Goal: Task Accomplishment & Management: Use online tool/utility

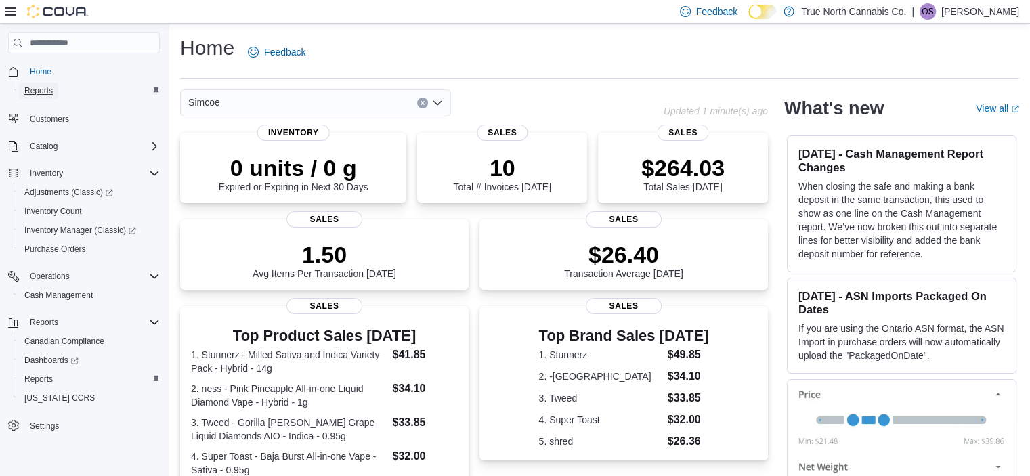
click at [54, 93] on link "Reports" at bounding box center [38, 91] width 39 height 16
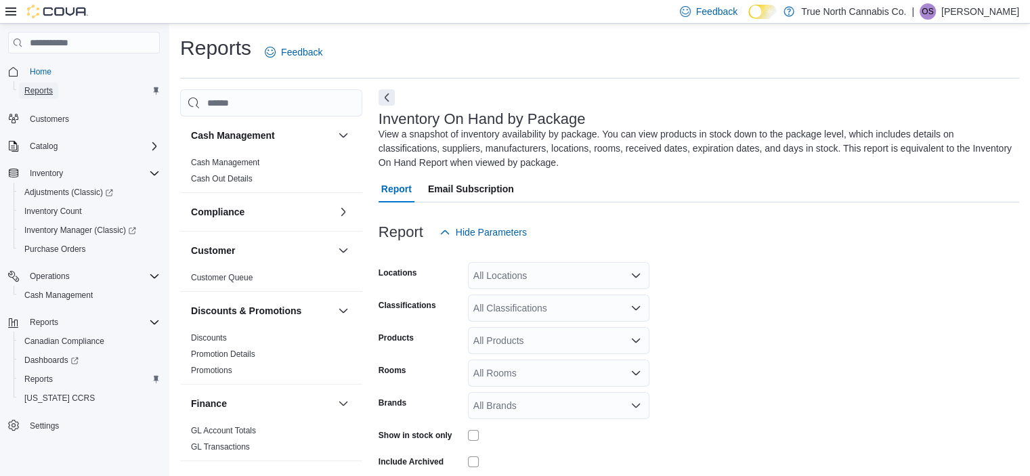
scroll to position [60, 0]
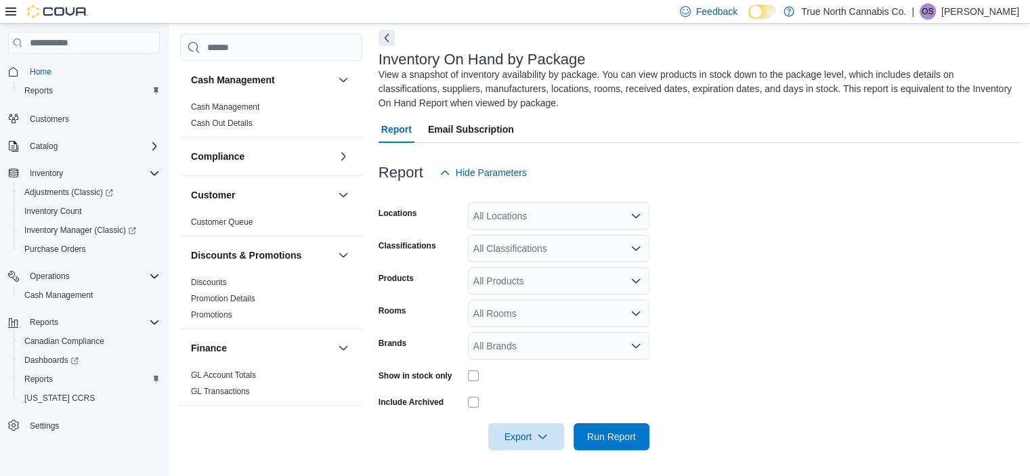
click at [557, 219] on div "All Locations" at bounding box center [559, 216] width 182 height 27
type input "***"
click at [524, 243] on span "Simcoe" at bounding box center [513, 239] width 32 height 14
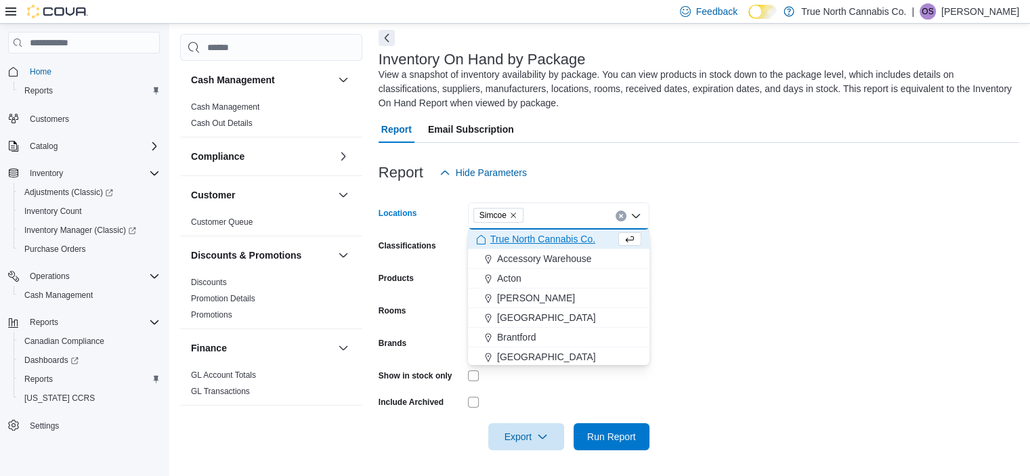
click at [687, 257] on form "Locations Simcoe Combo box. Selected. [GEOGRAPHIC_DATA]. Press Backspace to del…" at bounding box center [699, 318] width 641 height 264
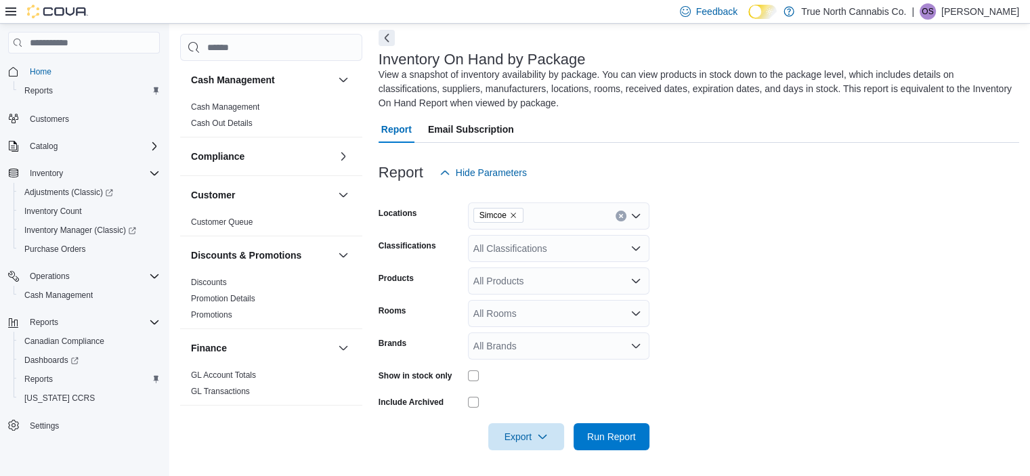
click at [610, 252] on div "All Classifications" at bounding box center [559, 248] width 182 height 27
type input "**"
click at [518, 278] on span "Beverages" at bounding box center [519, 272] width 45 height 14
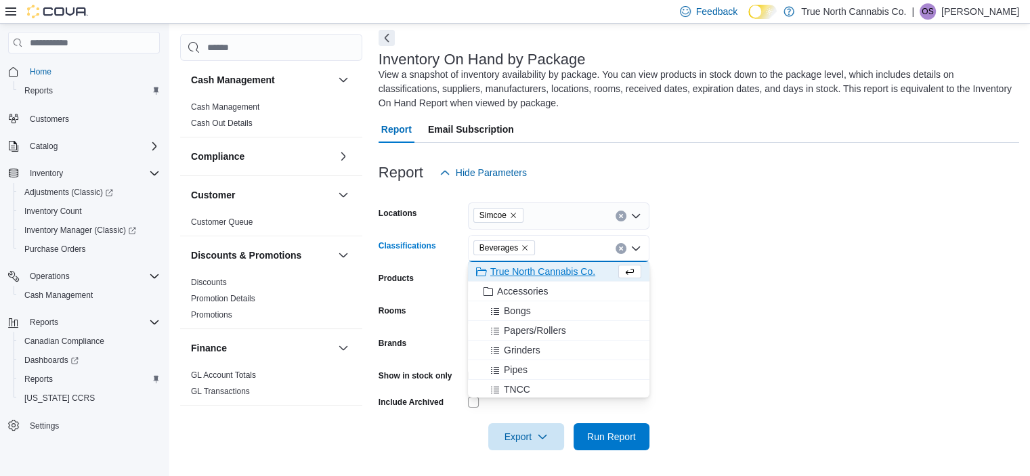
click at [698, 261] on form "Locations Simcoe Classifications Beverages Combo box. Selected. [GEOGRAPHIC_DAT…" at bounding box center [699, 318] width 641 height 264
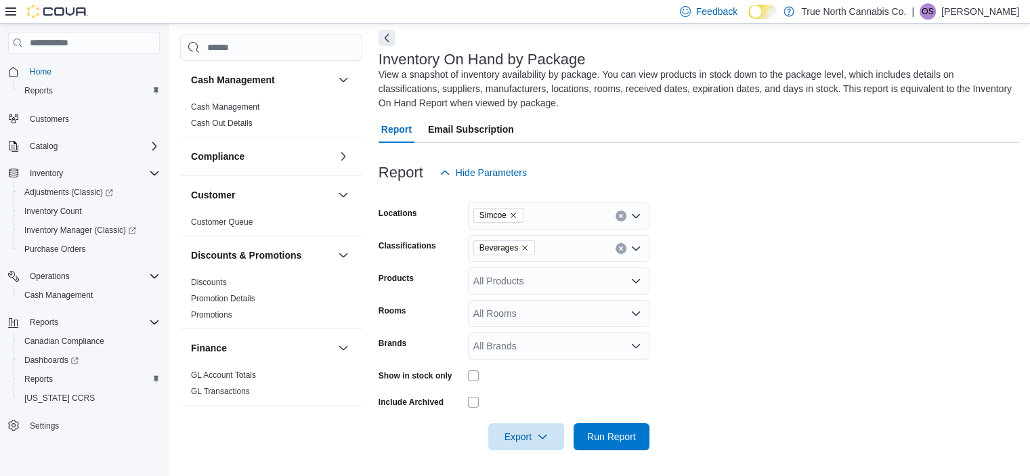
click at [635, 281] on icon "Open list of options" at bounding box center [636, 281] width 11 height 11
click at [679, 278] on form "Locations Simcoe Classifications Beverages Products All Products Rooms All Room…" at bounding box center [699, 318] width 641 height 264
click at [603, 434] on span "Run Report" at bounding box center [611, 436] width 49 height 14
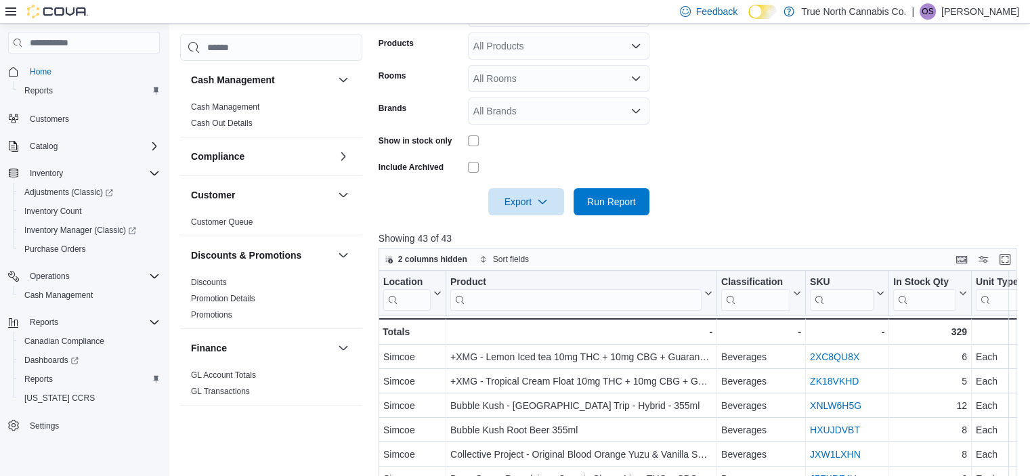
scroll to position [290, 0]
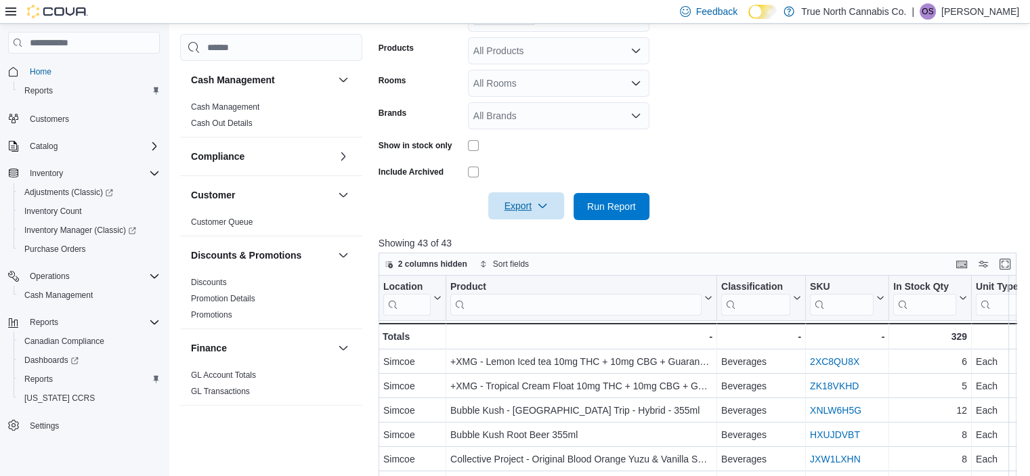
click at [554, 207] on span "Export" at bounding box center [526, 205] width 60 height 27
click at [536, 229] on span "Export to Excel" at bounding box center [528, 233] width 61 height 11
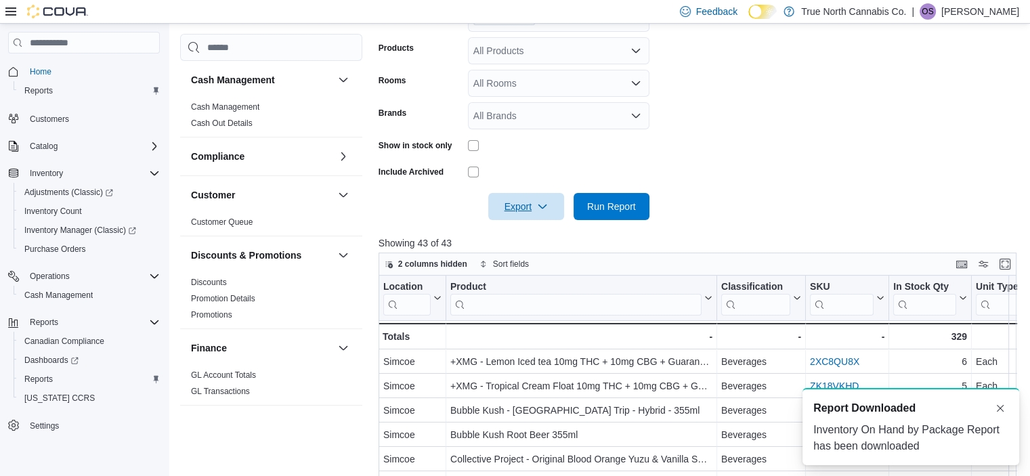
scroll to position [0, 0]
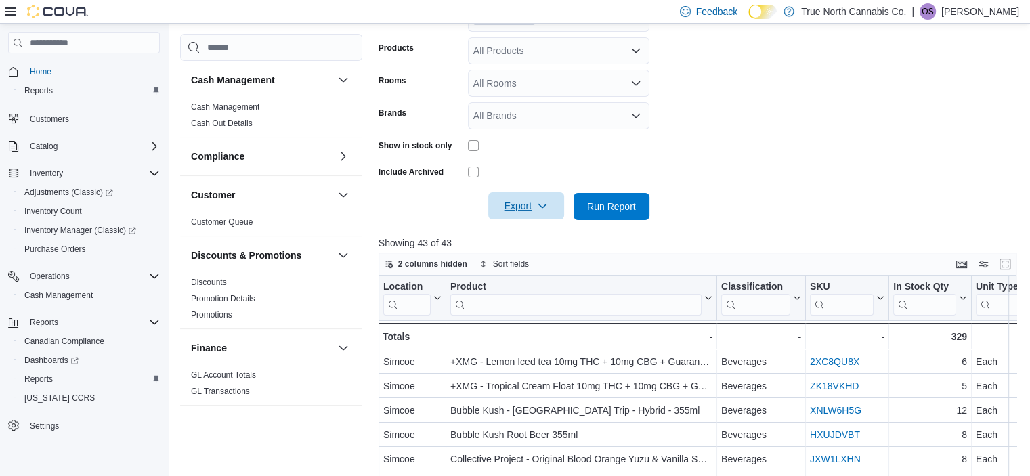
click at [534, 205] on span "Export" at bounding box center [526, 205] width 60 height 27
click at [530, 228] on span "Export to Excel" at bounding box center [528, 233] width 61 height 11
